Goal: Transaction & Acquisition: Purchase product/service

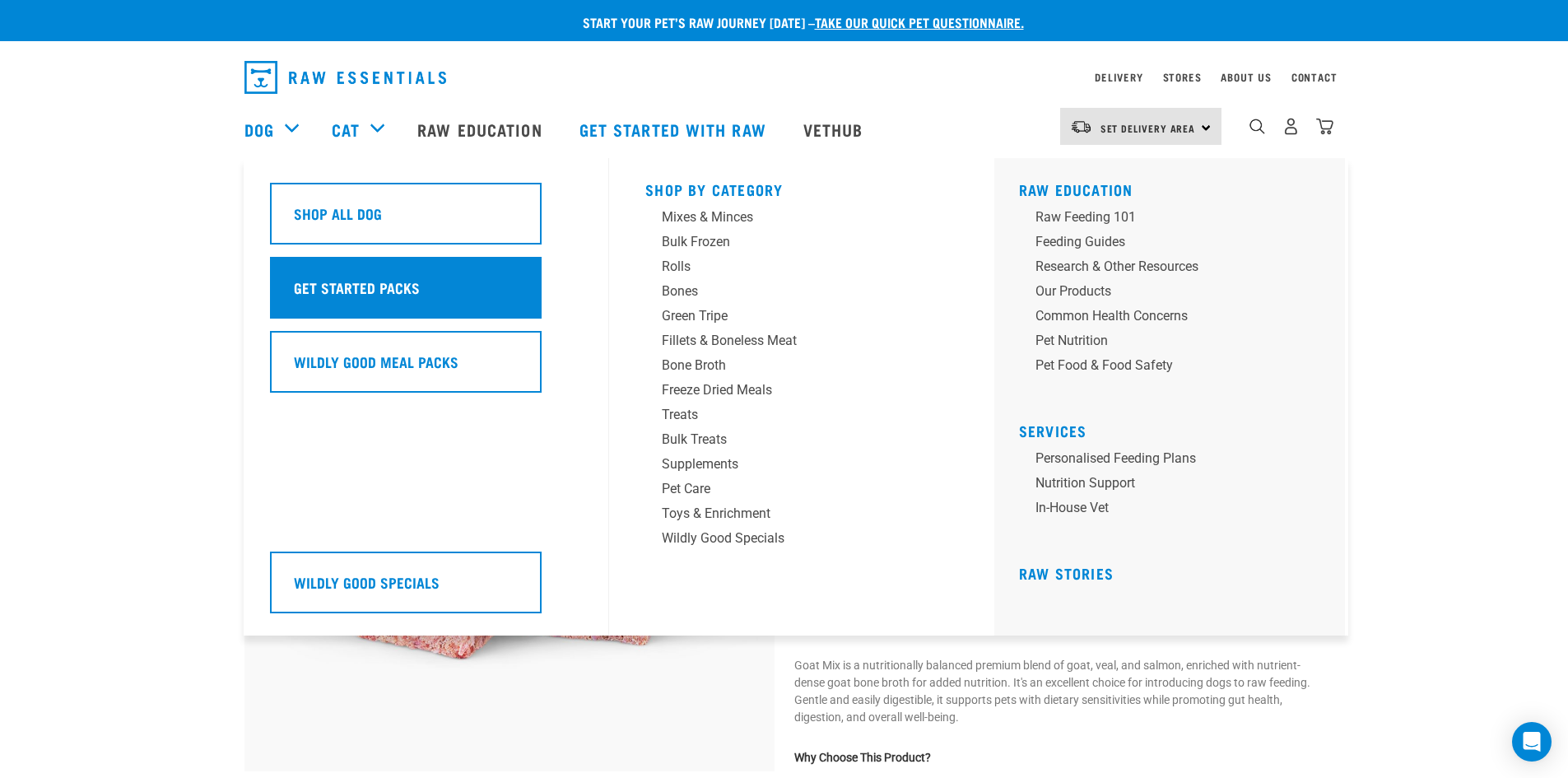
click at [362, 292] on h5 "Get Started Packs" at bounding box center [357, 287] width 126 height 21
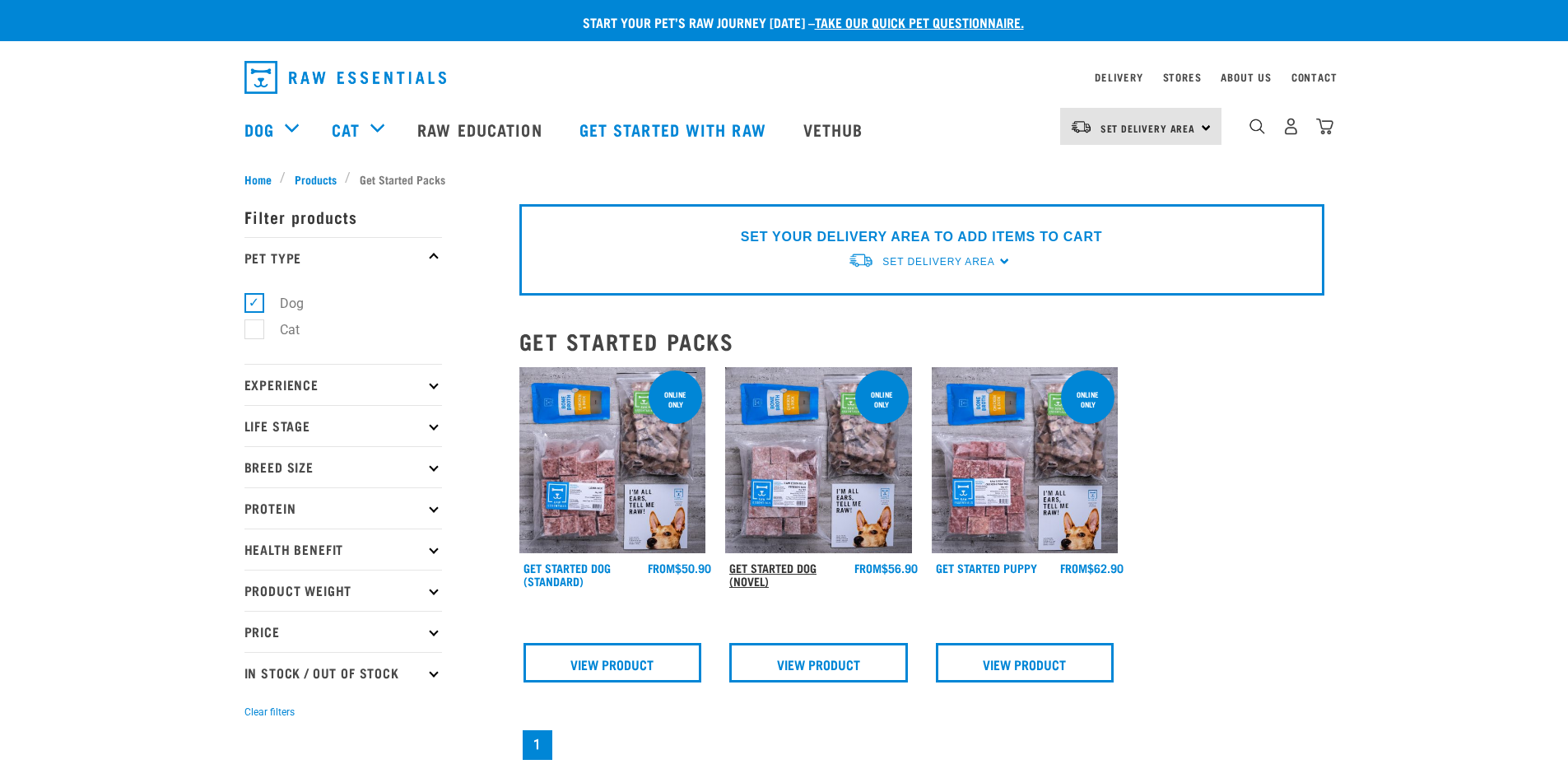
click at [796, 565] on link "Get Started Dog (Novel)" at bounding box center [772, 575] width 87 height 19
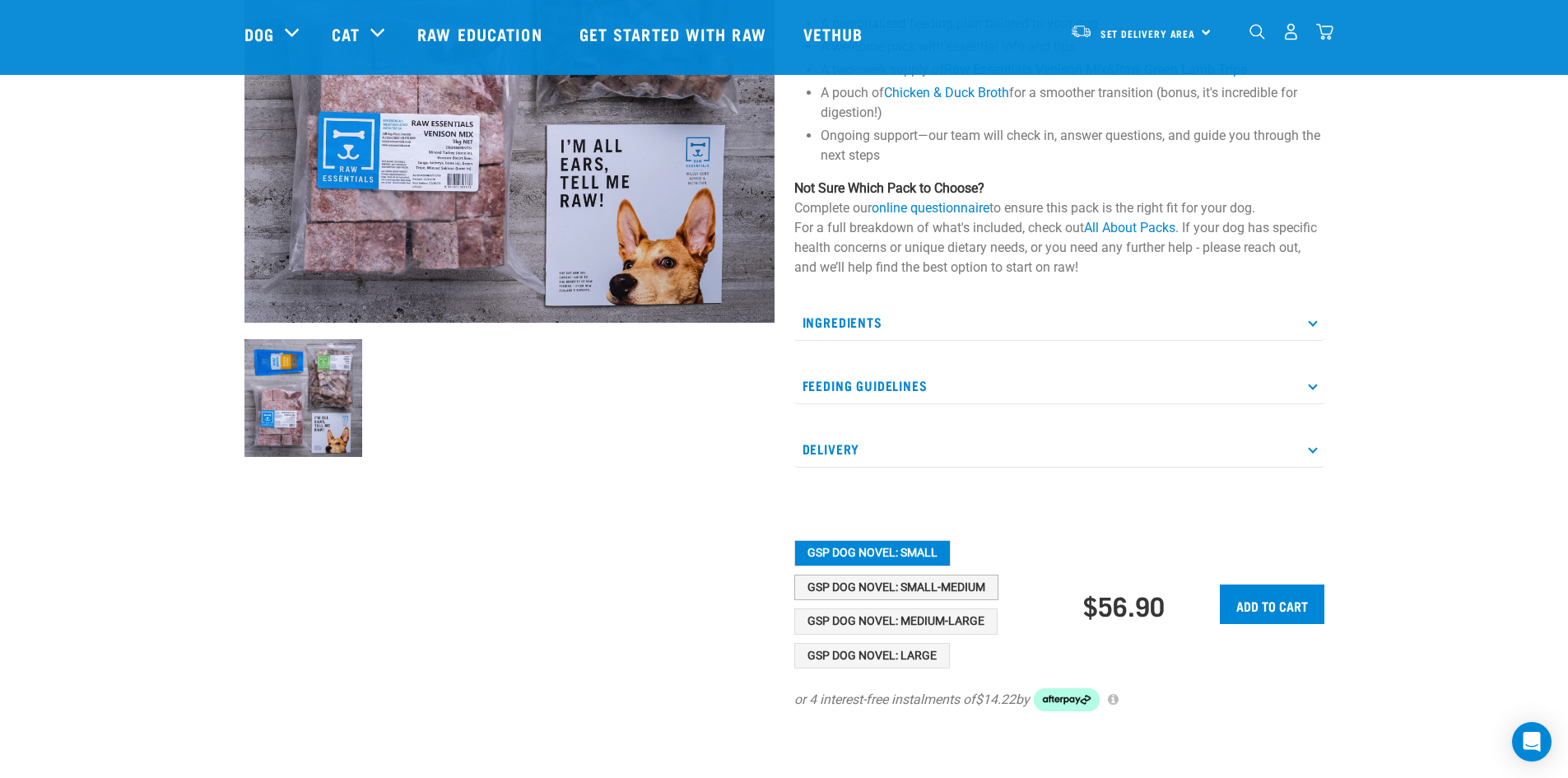
scroll to position [329, 0]
click at [902, 582] on button "GSP Dog Novel: Small-Medium" at bounding box center [897, 586] width 204 height 26
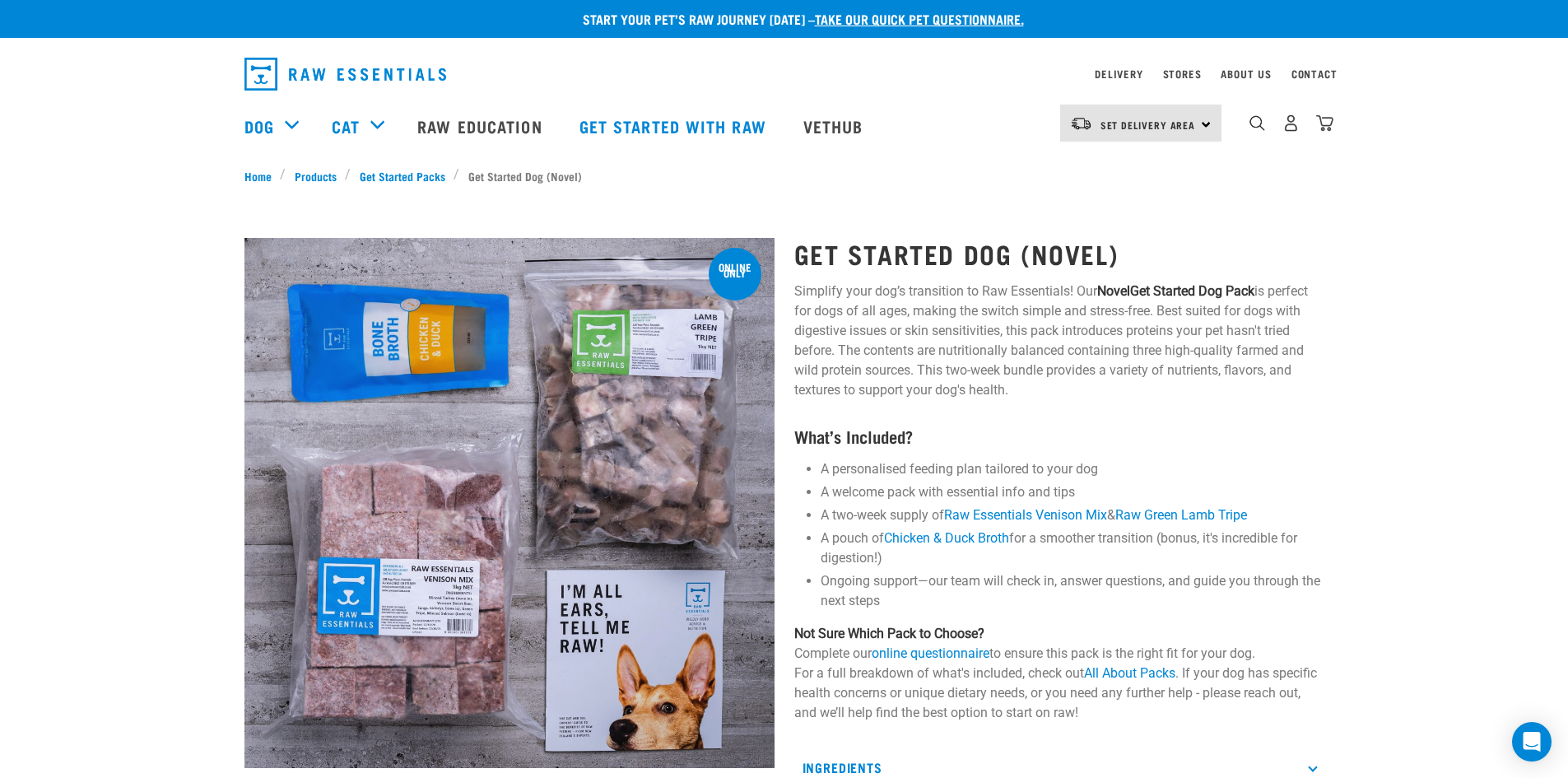
scroll to position [3, 0]
